Goal: Information Seeking & Learning: Learn about a topic

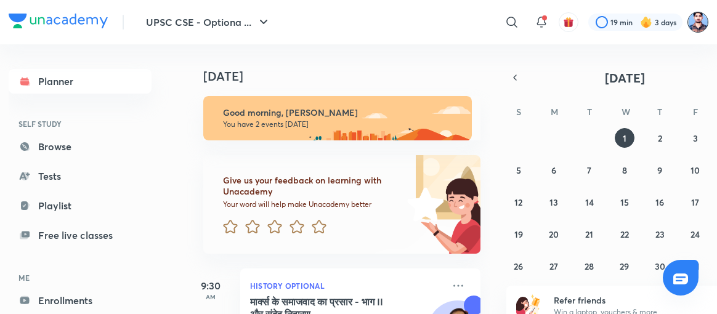
click at [697, 23] on img at bounding box center [697, 22] width 21 height 21
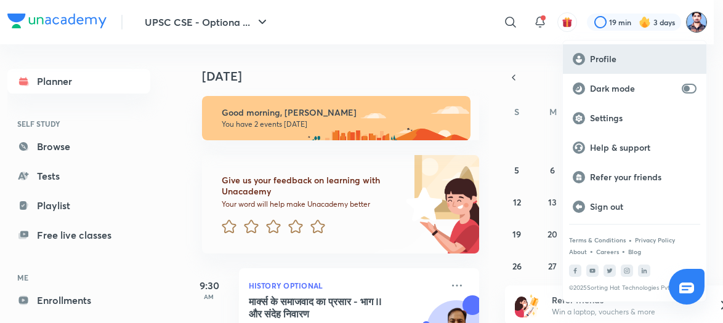
click at [607, 54] on p "Profile" at bounding box center [643, 59] width 106 height 11
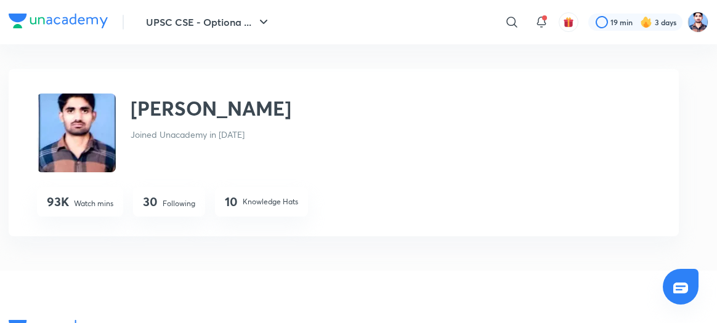
click at [179, 196] on div "30 Following" at bounding box center [169, 202] width 72 height 30
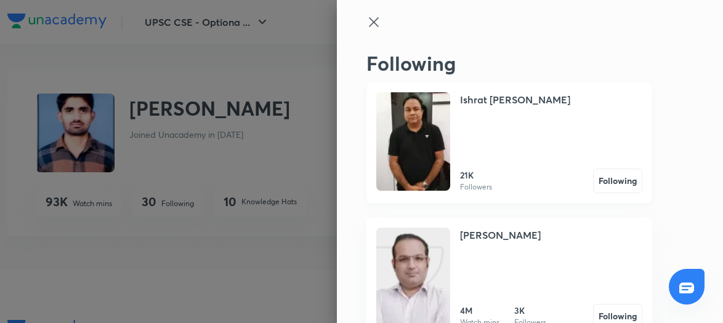
click at [428, 148] on img at bounding box center [413, 141] width 74 height 98
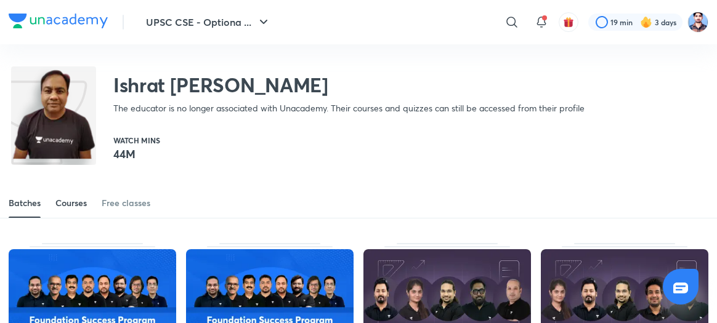
click at [70, 205] on div "Courses" at bounding box center [70, 203] width 31 height 12
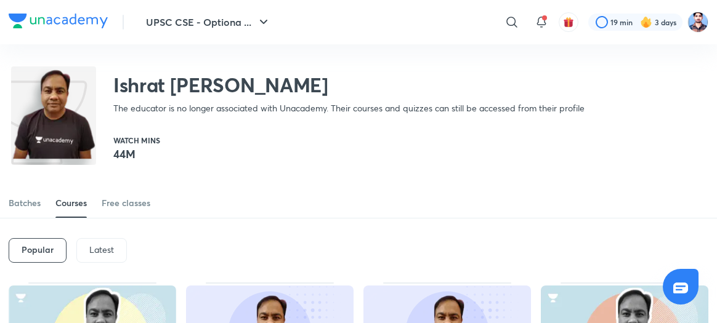
click at [96, 247] on p "Latest" at bounding box center [101, 250] width 25 height 10
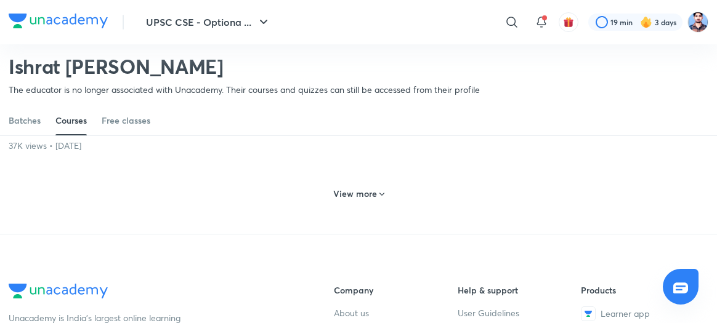
scroll to position [657, 0]
click at [367, 199] on h6 "View more" at bounding box center [355, 193] width 44 height 12
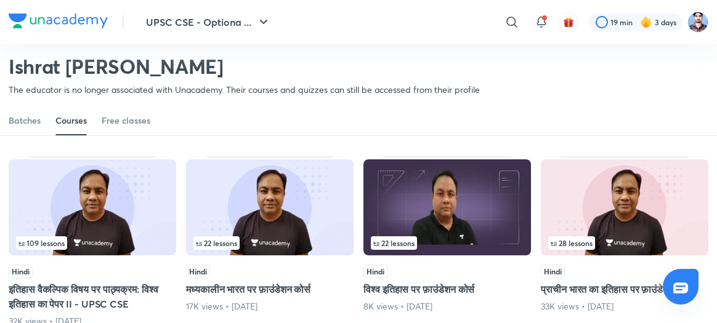
scroll to position [874, 0]
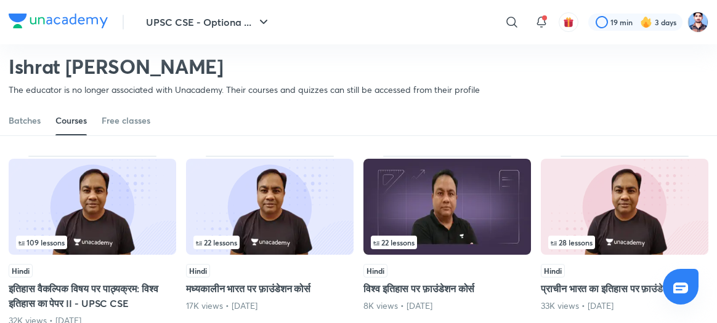
click at [112, 237] on img at bounding box center [92, 207] width 167 height 96
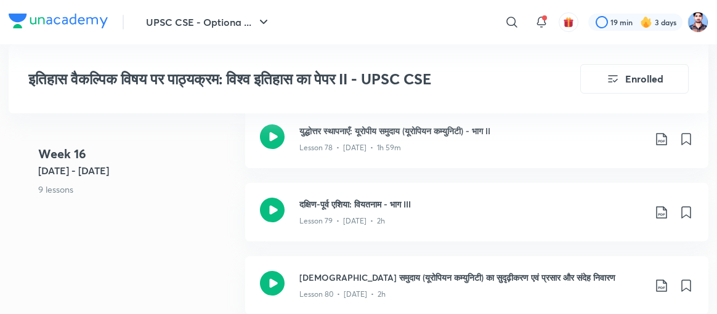
scroll to position [7207, 0]
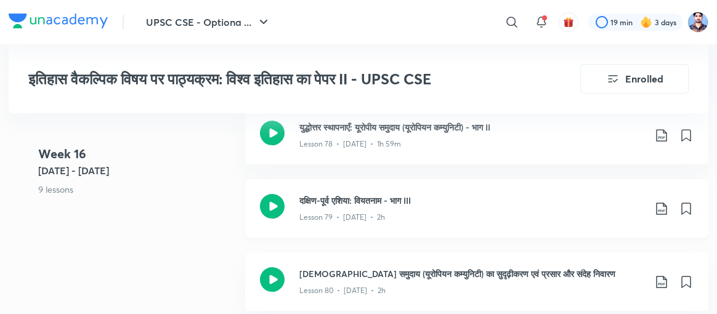
click at [273, 194] on icon at bounding box center [272, 206] width 25 height 25
click at [276, 267] on icon at bounding box center [272, 279] width 25 height 25
